Goal: Information Seeking & Learning: Learn about a topic

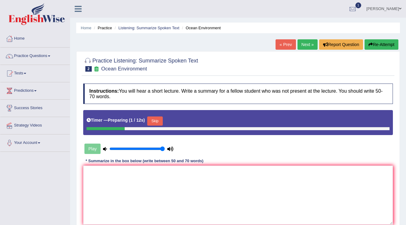
click at [301, 45] on link "Next »" at bounding box center [308, 44] width 20 height 10
click at [300, 45] on link "Next »" at bounding box center [308, 44] width 20 height 10
click at [24, 36] on link "Home" at bounding box center [35, 37] width 70 height 15
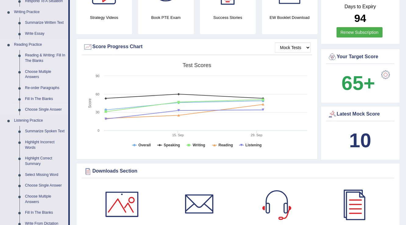
scroll to position [146, 0]
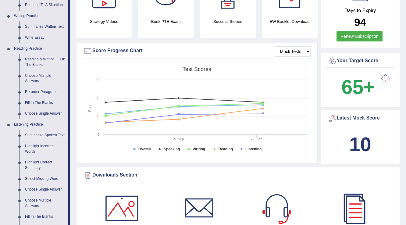
click at [51, 133] on link "Summarize Spoken Text" at bounding box center [45, 135] width 46 height 11
click at [51, 133] on ul "Home Practice Questions Speaking Practice Read Aloud Repeat Sentence Describe I…" at bounding box center [35, 107] width 70 height 447
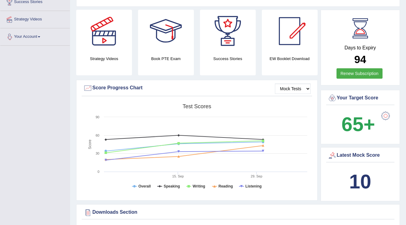
scroll to position [75, 0]
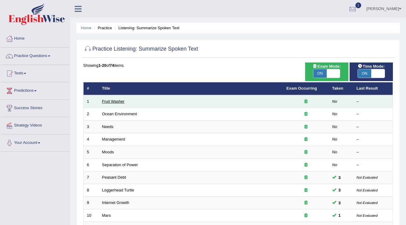
click at [106, 102] on link "Fruit Washer" at bounding box center [113, 101] width 23 height 5
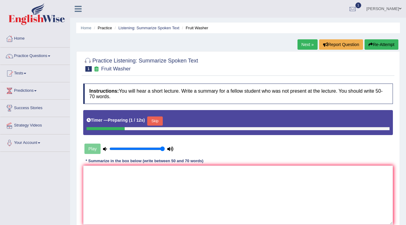
click at [156, 119] on button "Skip" at bounding box center [154, 120] width 15 height 9
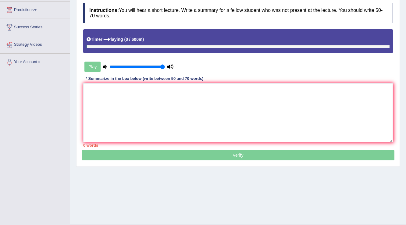
scroll to position [95, 0]
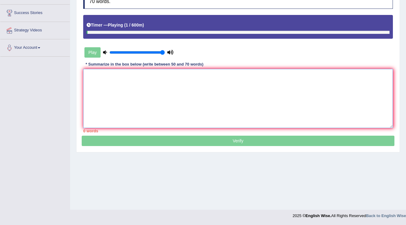
click at [171, 99] on textarea at bounding box center [238, 98] width 310 height 59
click at [170, 101] on textarea at bounding box center [238, 98] width 310 height 59
click at [231, 135] on p "Verify" at bounding box center [238, 65] width 313 height 162
click at [146, 93] on textarea "koofkk" at bounding box center [238, 98] width 310 height 59
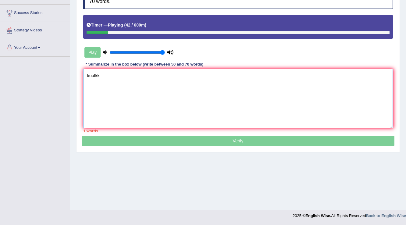
click at [89, 80] on textarea "koofkk" at bounding box center [238, 98] width 310 height 59
click at [89, 79] on textarea "koofkk" at bounding box center [238, 98] width 310 height 59
click at [90, 78] on textarea "koofkk" at bounding box center [238, 98] width 310 height 59
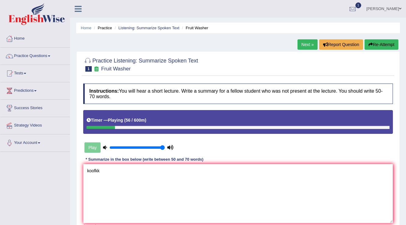
click at [82, 170] on div "Instructions: You will hear a short lecture. Write a summary for a fellow stude…" at bounding box center [238, 156] width 313 height 150
click at [85, 170] on textarea "koofkk" at bounding box center [238, 193] width 310 height 59
click at [117, 174] on textarea "koofkk" at bounding box center [238, 193] width 310 height 59
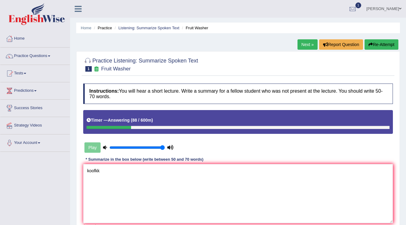
drag, startPoint x: 146, startPoint y: 160, endPoint x: 148, endPoint y: 168, distance: 7.5
click at [146, 166] on div "Instructions: You will hear a short lecture. Write a summary for a fellow stude…" at bounding box center [238, 156] width 313 height 150
click at [150, 178] on textarea "koofkk" at bounding box center [238, 193] width 310 height 59
type textarea "koofkk"
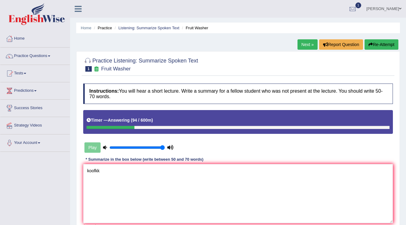
scroll to position [95, 0]
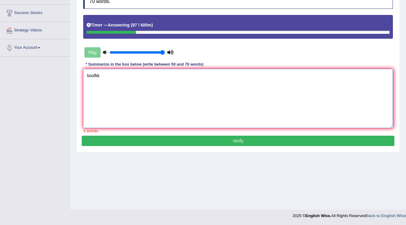
click at [115, 87] on textarea "koofkk" at bounding box center [238, 98] width 310 height 59
click at [97, 81] on textarea "koofkk" at bounding box center [238, 98] width 310 height 59
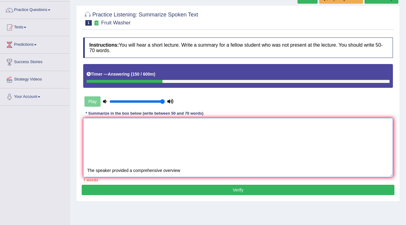
scroll to position [0, 0]
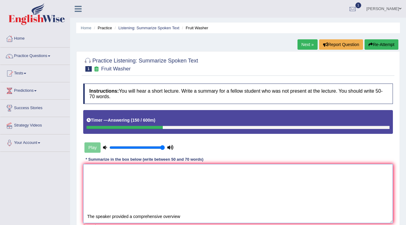
type textarea "koofkk The speaker provided a comprehensive overview"
click at [392, 7] on link "anisa" at bounding box center [384, 8] width 44 height 16
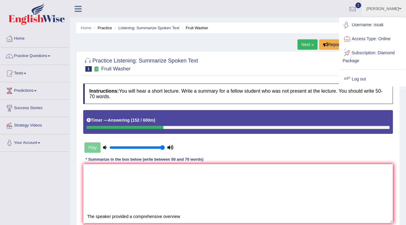
click at [362, 78] on link "Log out" at bounding box center [373, 79] width 66 height 14
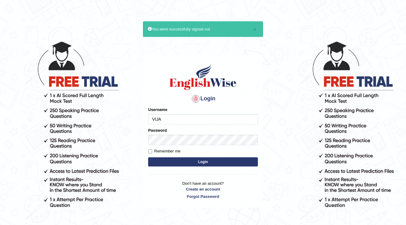
click at [163, 124] on input "VIJA" at bounding box center [203, 119] width 110 height 10
type input "Vijay1"
click at [172, 149] on label "Remember me" at bounding box center [164, 151] width 32 height 6
click at [152, 149] on input "Remember me" at bounding box center [150, 151] width 4 height 4
checkbox input "true"
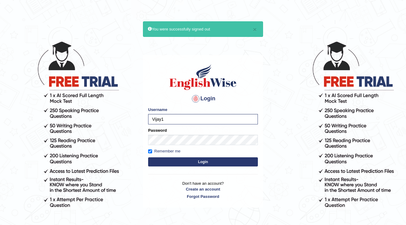
drag, startPoint x: 255, startPoint y: 169, endPoint x: 252, endPoint y: 163, distance: 6.6
click at [255, 168] on div "Login Please fix the following errors: Username Vijay1 Password Remember me Log…" at bounding box center [203, 131] width 120 height 153
click at [252, 162] on button "Login" at bounding box center [203, 161] width 110 height 9
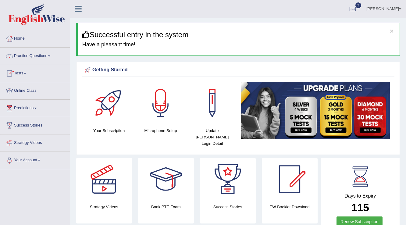
click at [26, 57] on link "Practice Questions" at bounding box center [35, 55] width 70 height 15
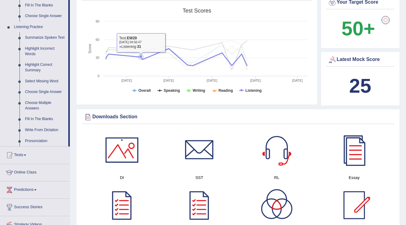
scroll to position [293, 0]
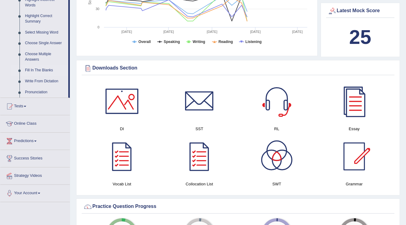
click at [49, 73] on link "Fill In The Blanks" at bounding box center [45, 70] width 46 height 11
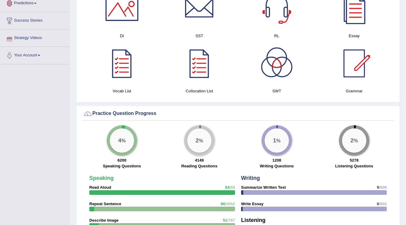
scroll to position [399, 0]
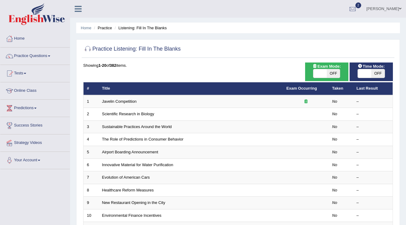
click at [40, 58] on link "Practice Questions" at bounding box center [35, 55] width 70 height 15
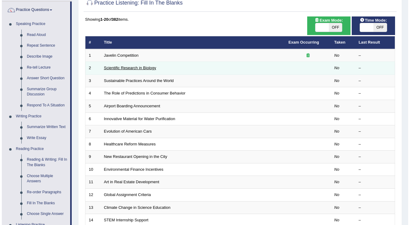
scroll to position [49, 0]
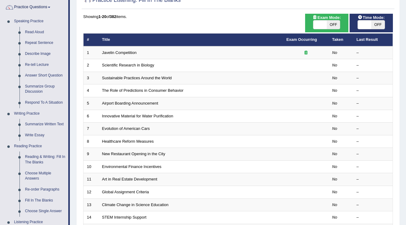
click at [373, 22] on span "OFF" at bounding box center [377, 24] width 13 height 9
checkbox input "true"
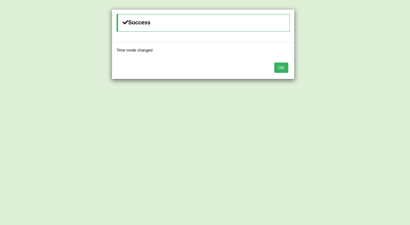
click at [278, 66] on button "OK" at bounding box center [281, 68] width 14 height 10
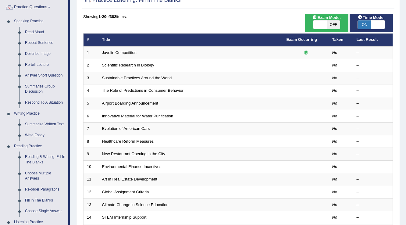
click at [328, 25] on span "OFF" at bounding box center [333, 24] width 13 height 9
checkbox input "true"
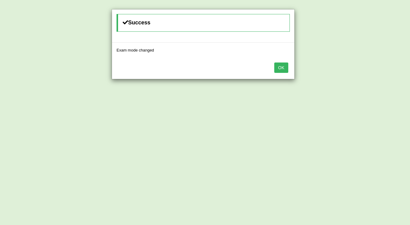
click at [279, 67] on button "OK" at bounding box center [281, 68] width 14 height 10
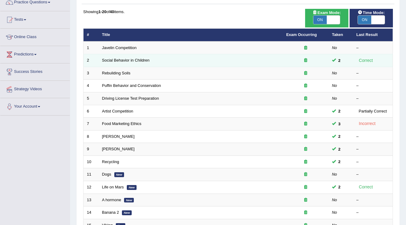
scroll to position [49, 0]
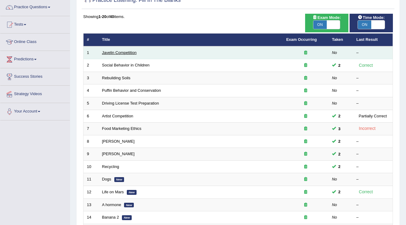
click at [130, 54] on link "Javelin Competition" at bounding box center [119, 52] width 34 height 5
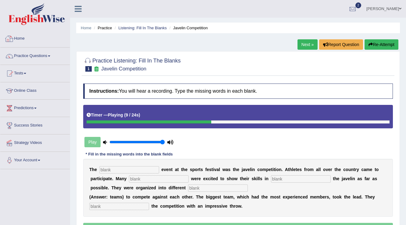
click at [25, 40] on link "Home" at bounding box center [35, 37] width 70 height 15
